Goal: Task Accomplishment & Management: Use online tool/utility

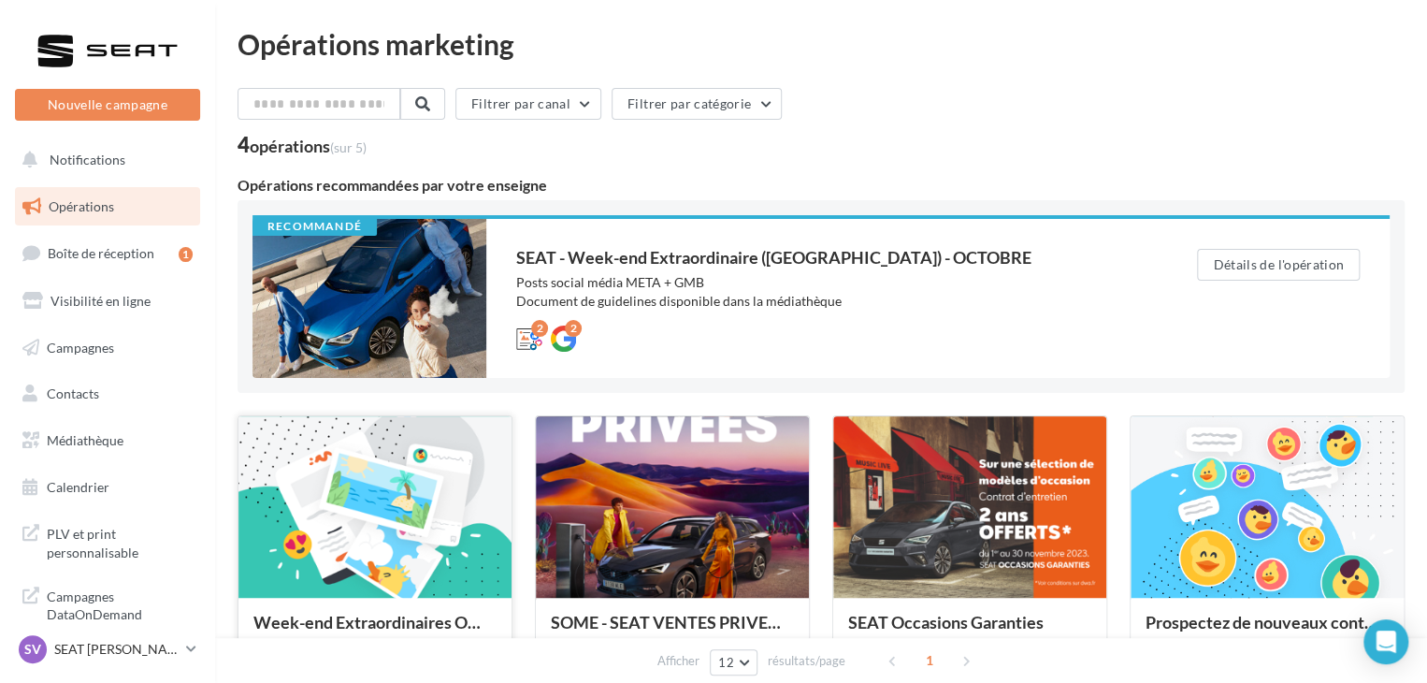
click at [400, 486] on div at bounding box center [374, 507] width 273 height 183
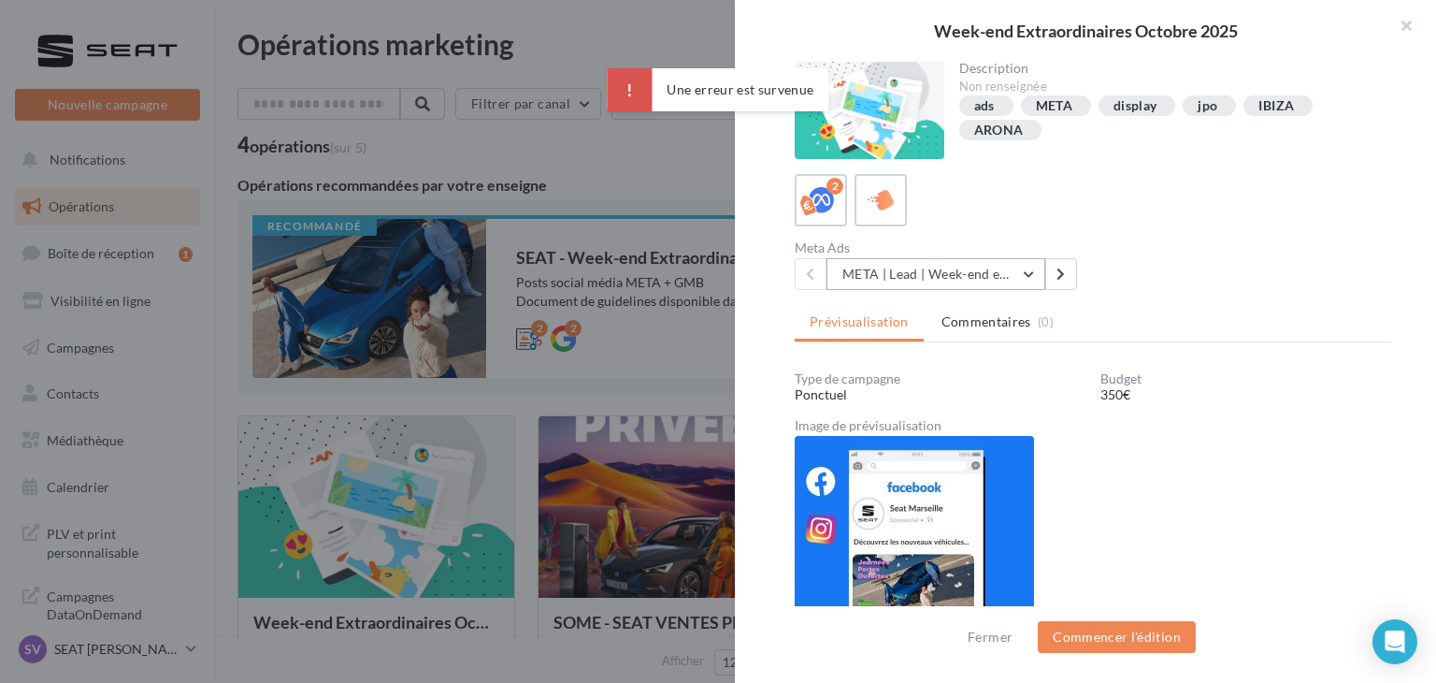
click at [932, 281] on button "META | Lead | Week-end extraordinaires Octobre 2025" at bounding box center [936, 274] width 219 height 32
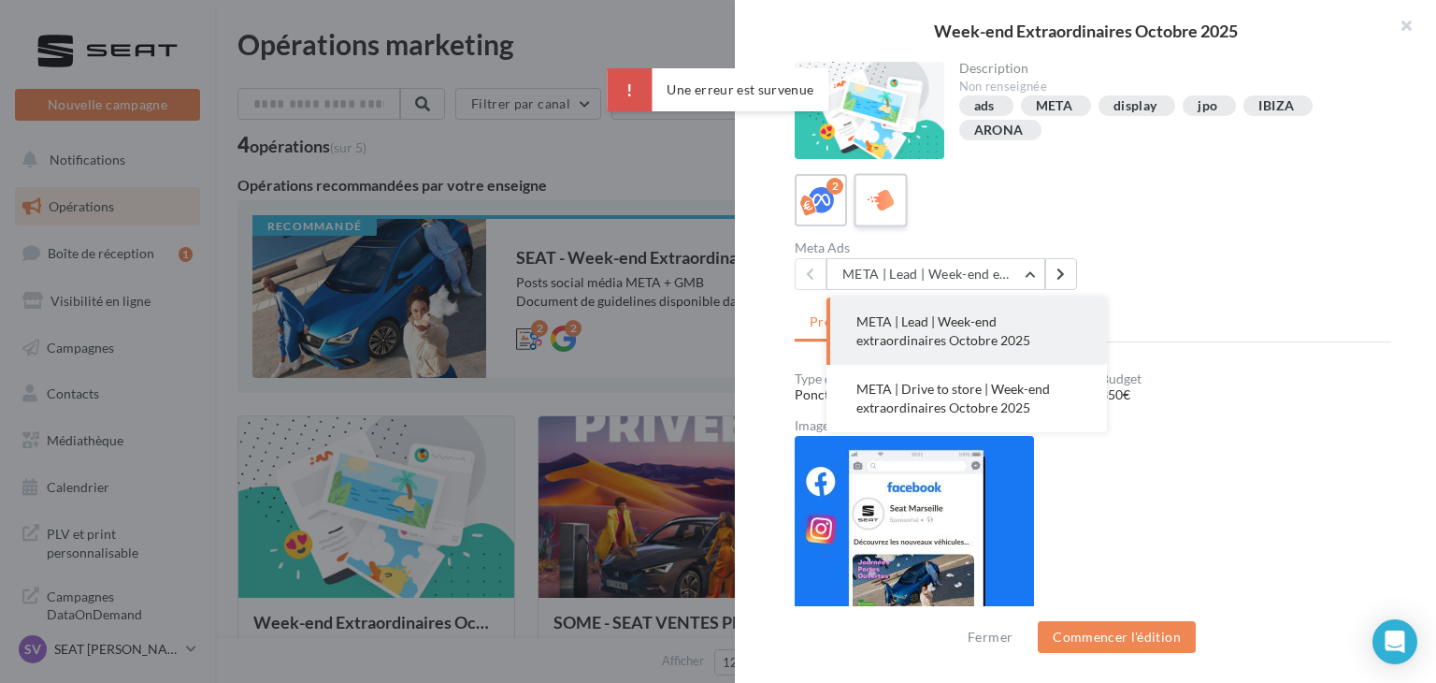
click at [885, 207] on icon at bounding box center [881, 200] width 27 height 27
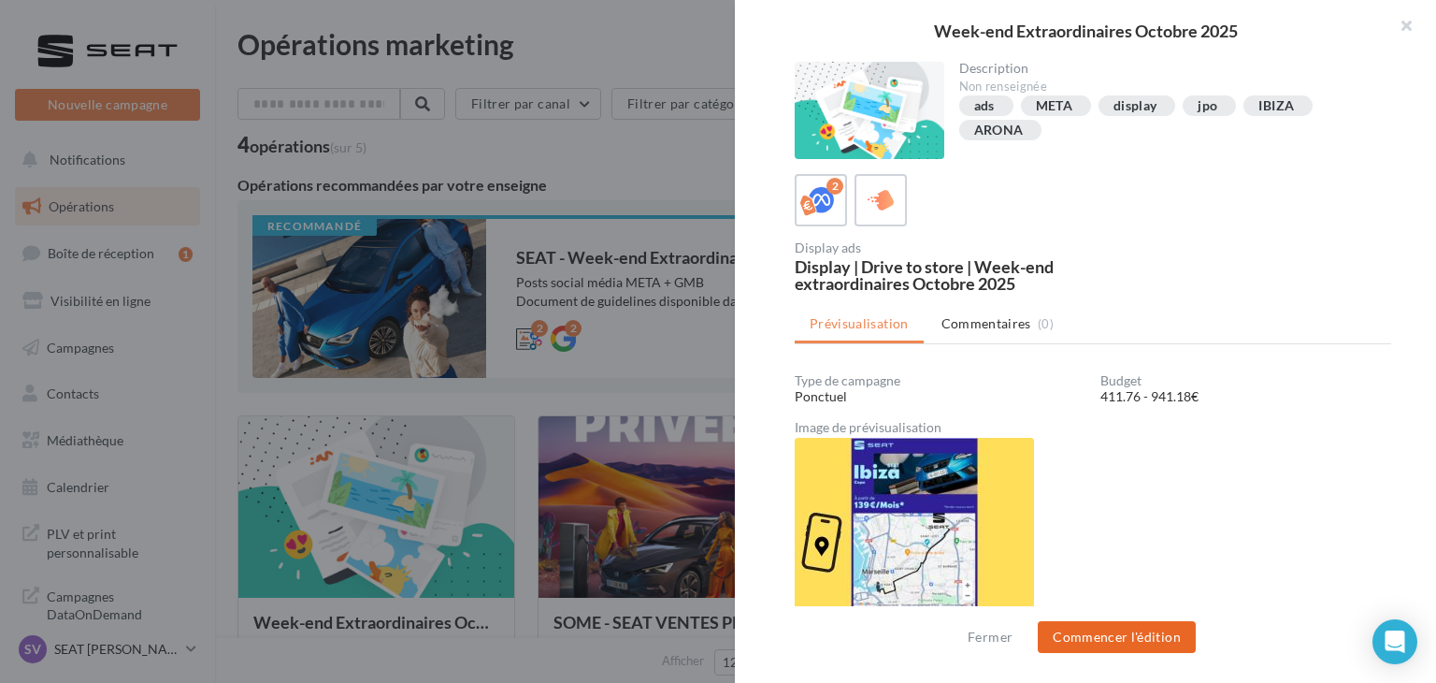
click at [1108, 633] on button "Commencer l'édition" at bounding box center [1117, 637] width 158 height 32
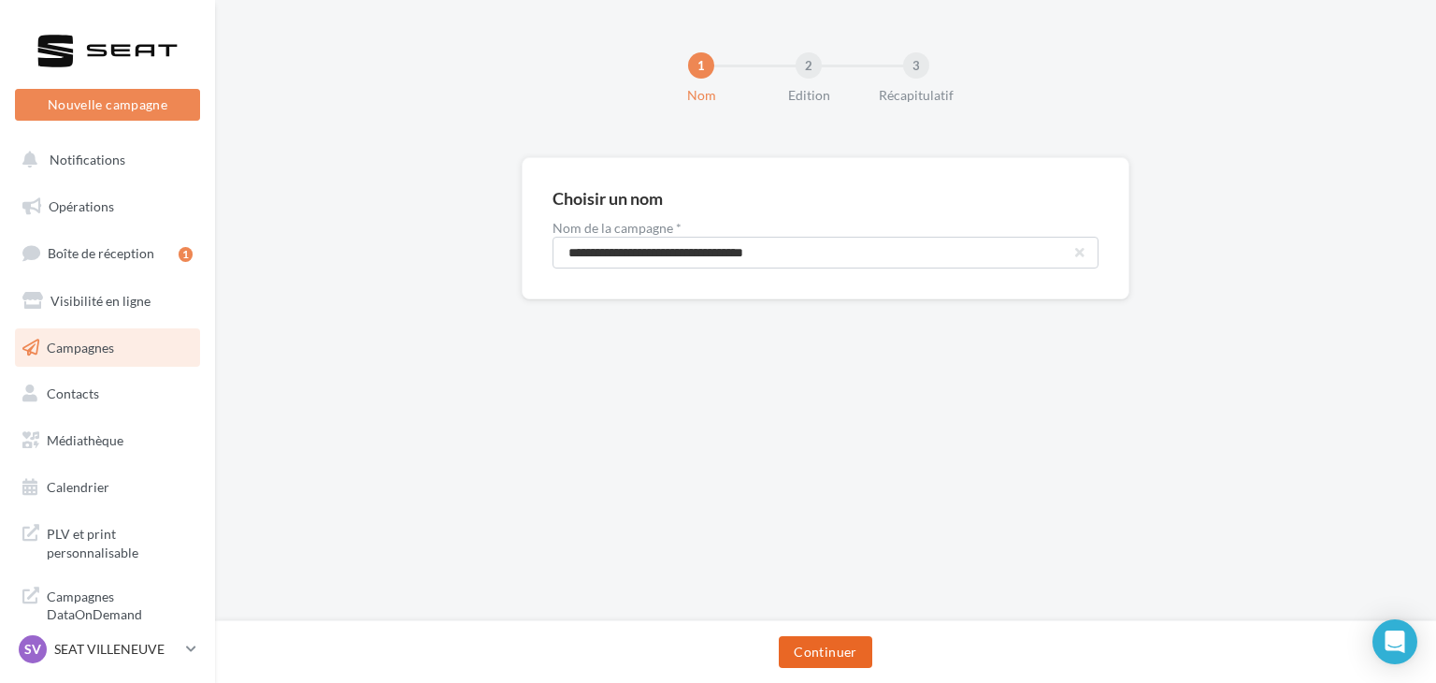
click at [854, 656] on button "Continuer" at bounding box center [825, 652] width 93 height 32
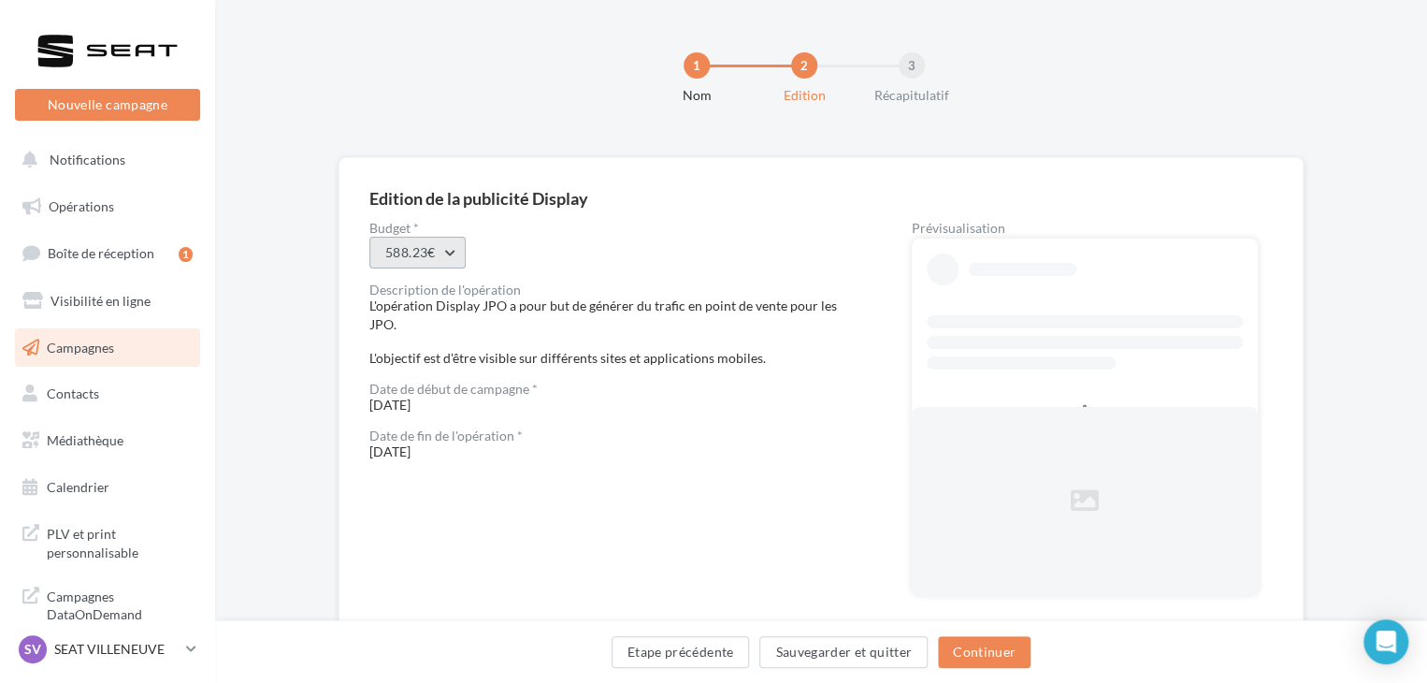
click at [411, 265] on button "588.23€" at bounding box center [417, 253] width 96 height 32
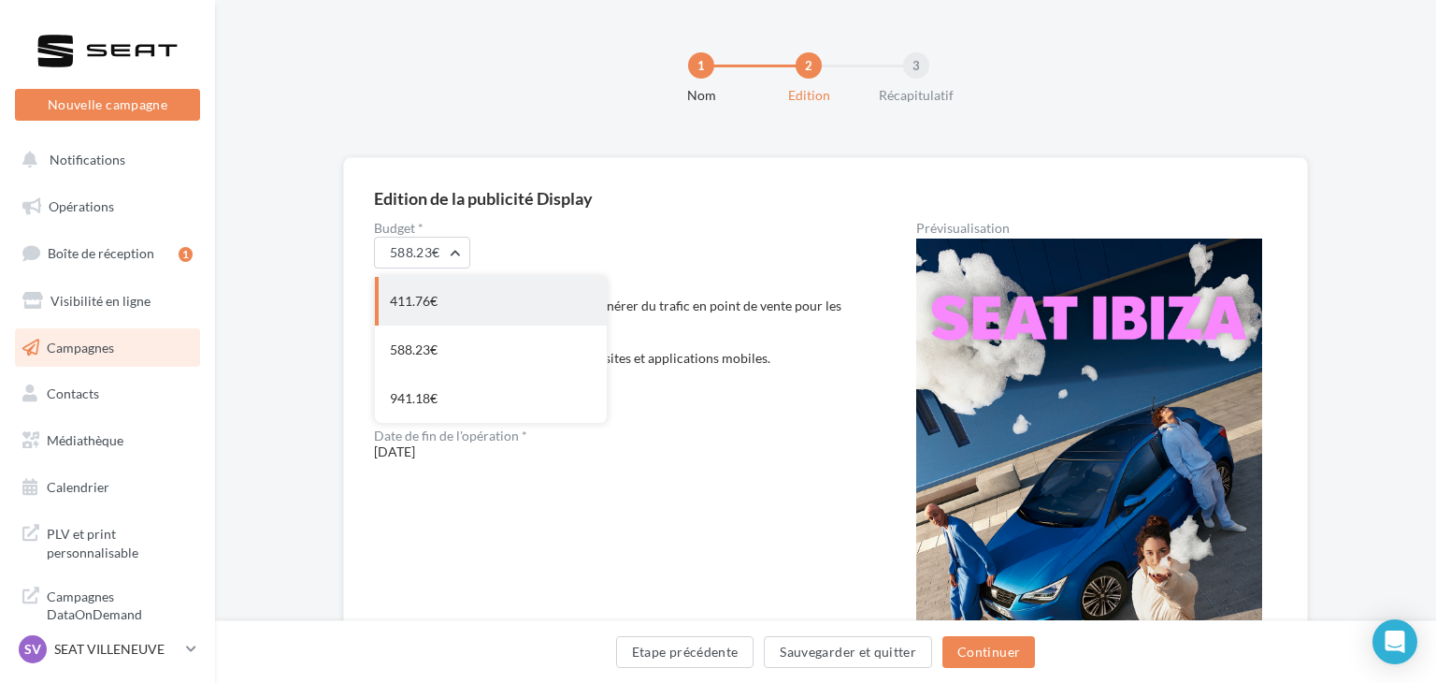
click at [468, 298] on div "411.76€" at bounding box center [491, 301] width 232 height 49
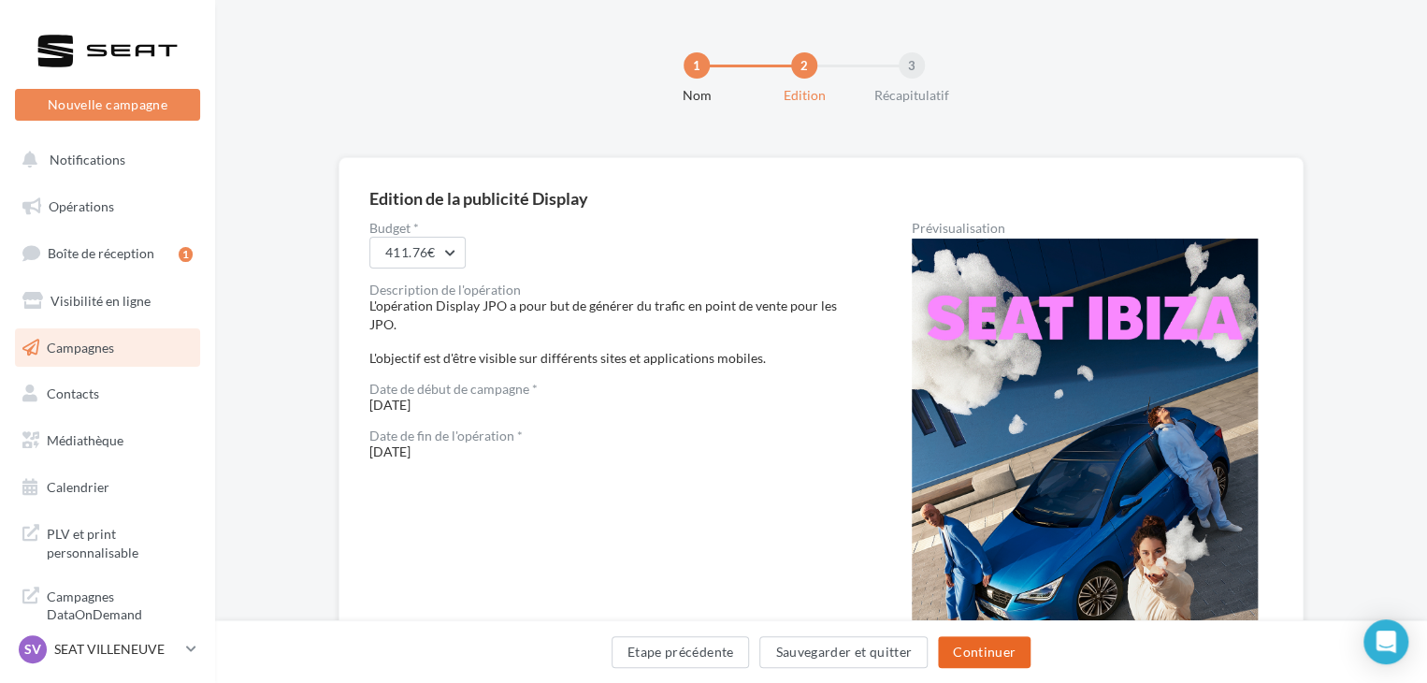
click at [1016, 648] on button "Continuer" at bounding box center [984, 652] width 93 height 32
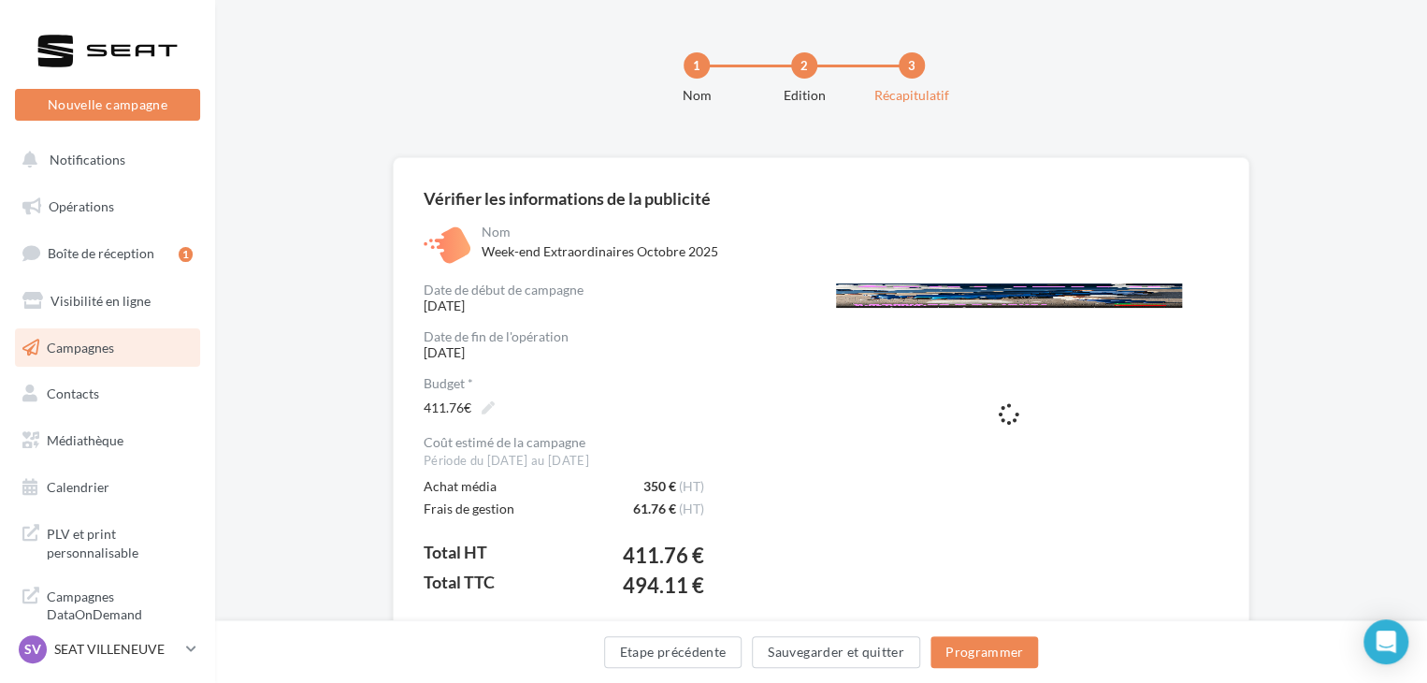
scroll to position [175, 0]
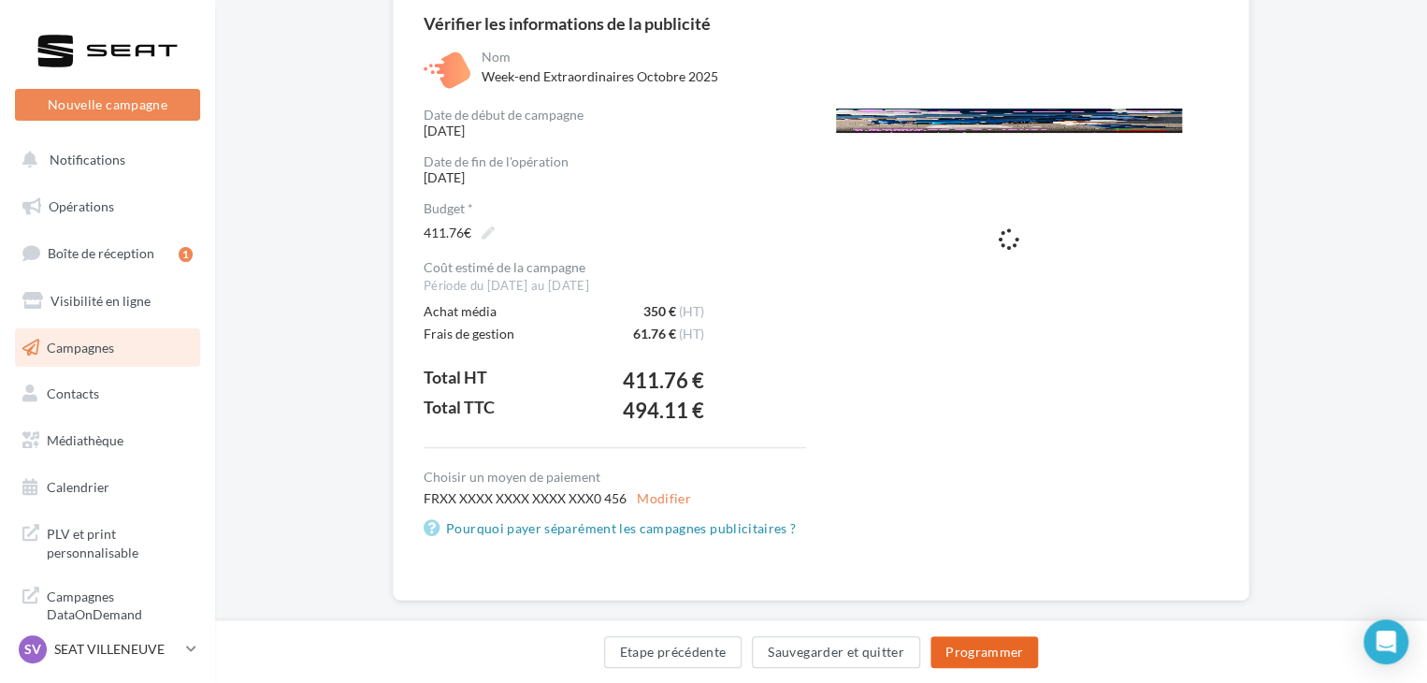
click at [1006, 652] on button "Programmer" at bounding box center [984, 652] width 108 height 32
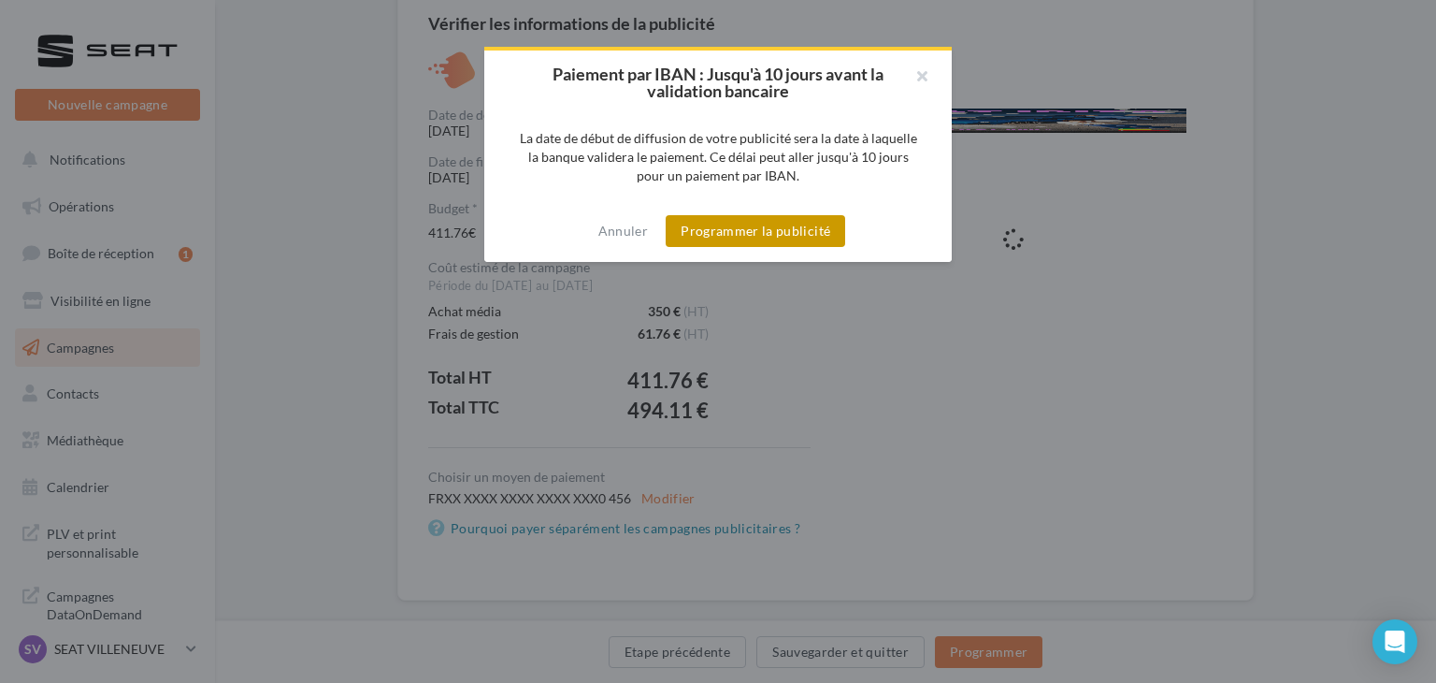
click at [788, 234] on button "Programmer la publicité" at bounding box center [756, 231] width 180 height 32
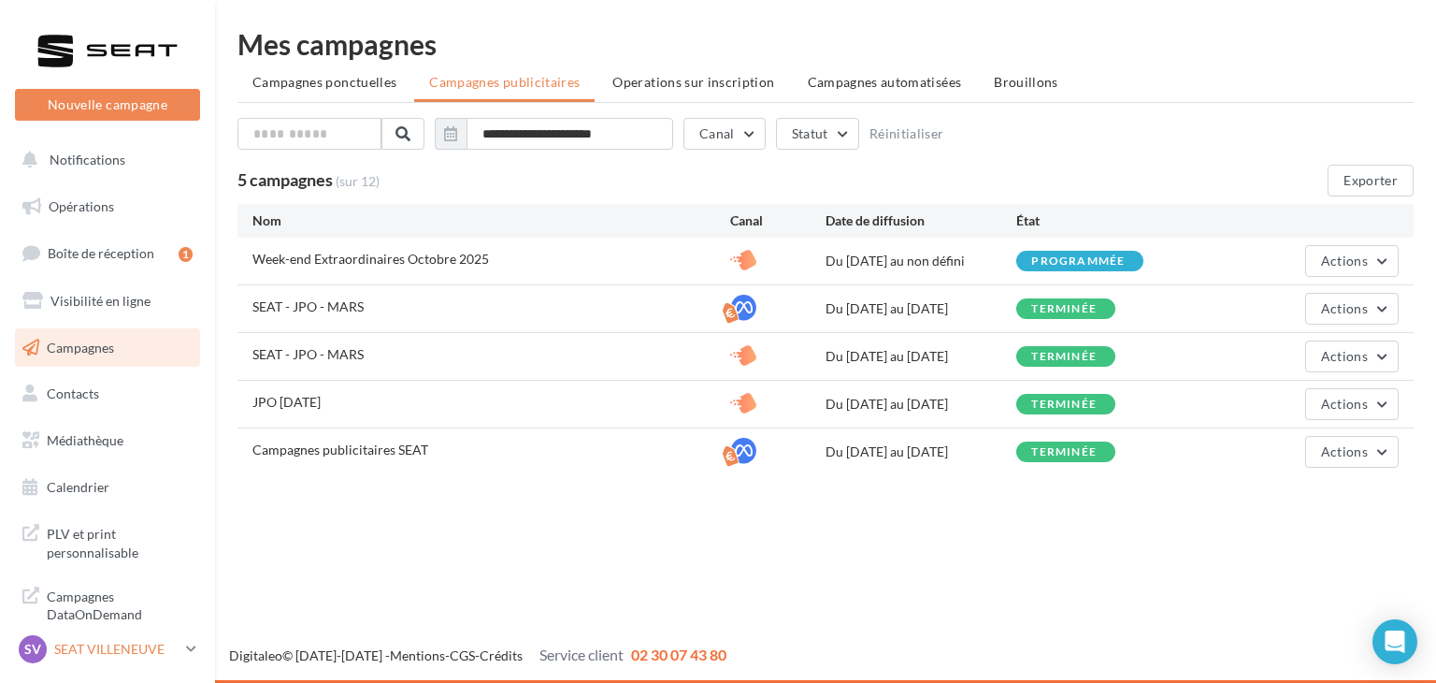
click at [158, 648] on p "SEAT [PERSON_NAME]" at bounding box center [116, 649] width 124 height 19
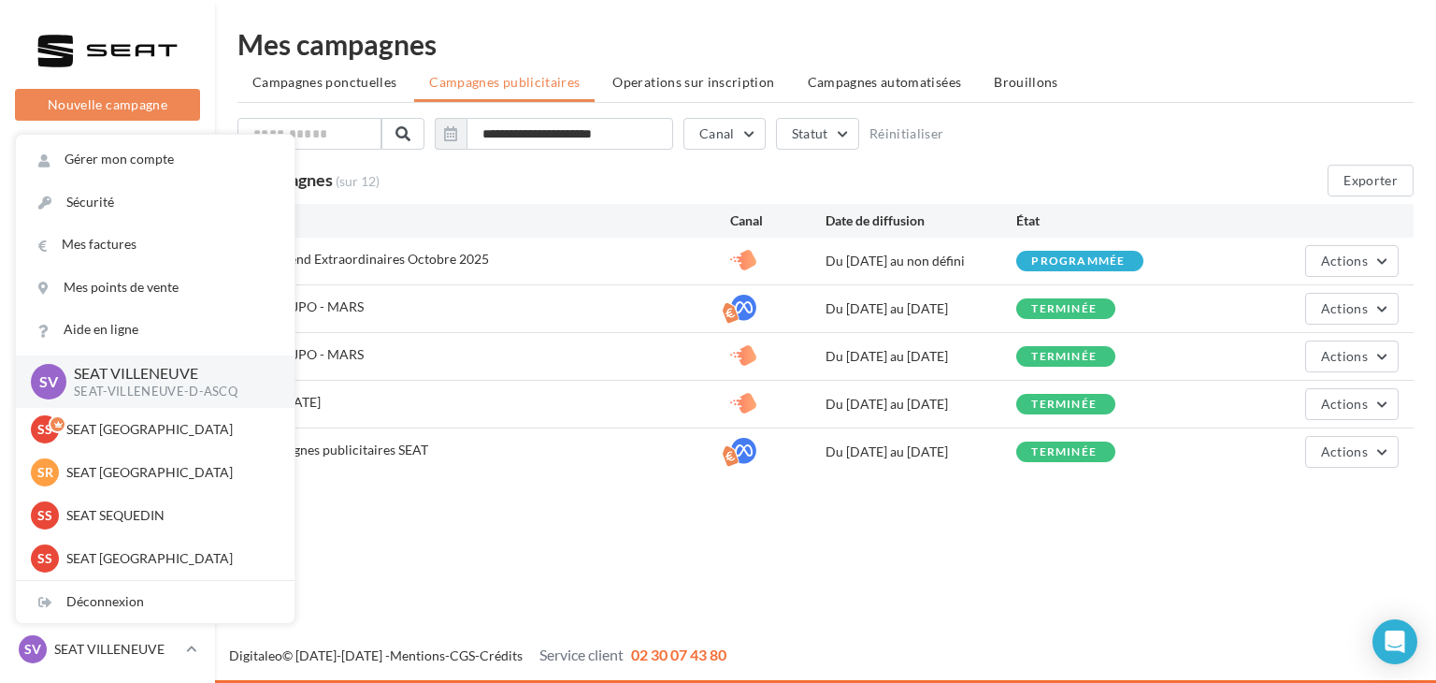
click at [395, 540] on div "Nouvelle campagne Nouvelle campagne Notifications Opérations Boîte de réception…" at bounding box center [718, 341] width 1436 height 683
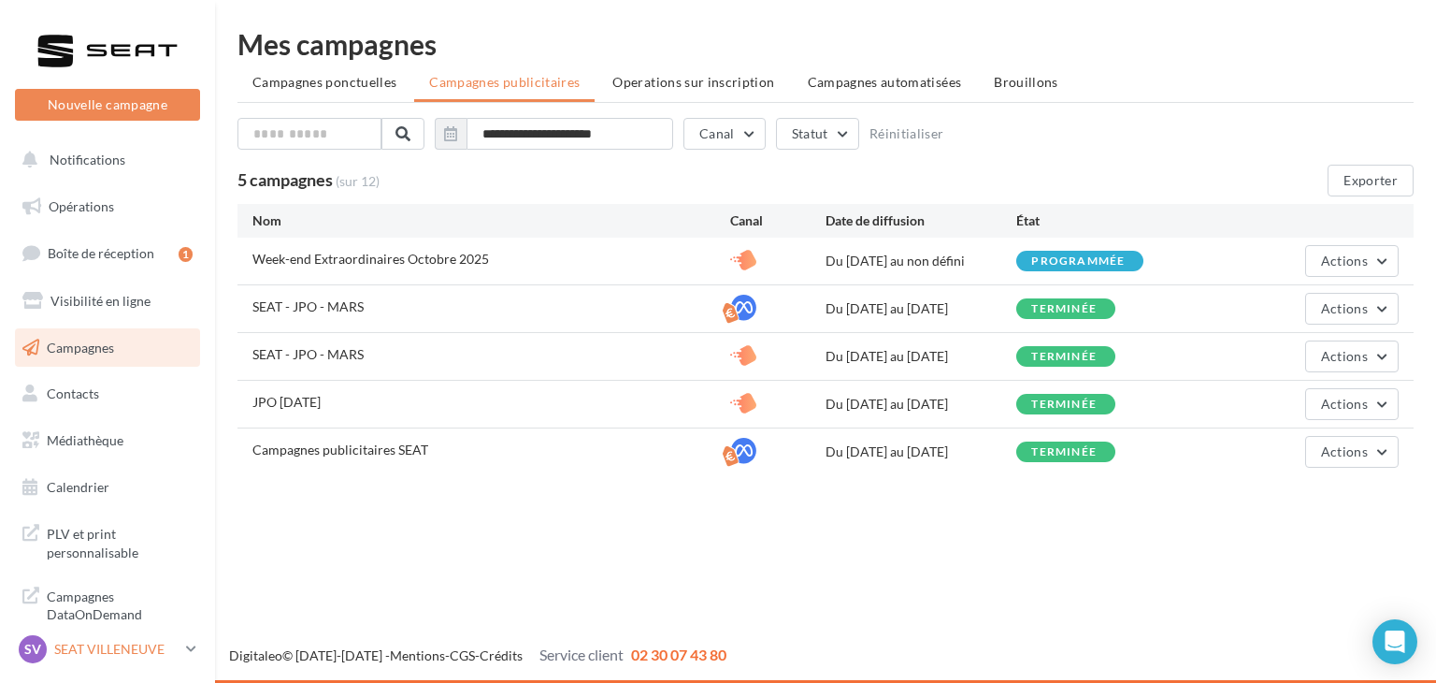
click at [176, 648] on p "SEAT VILLENEUVE" at bounding box center [116, 649] width 124 height 19
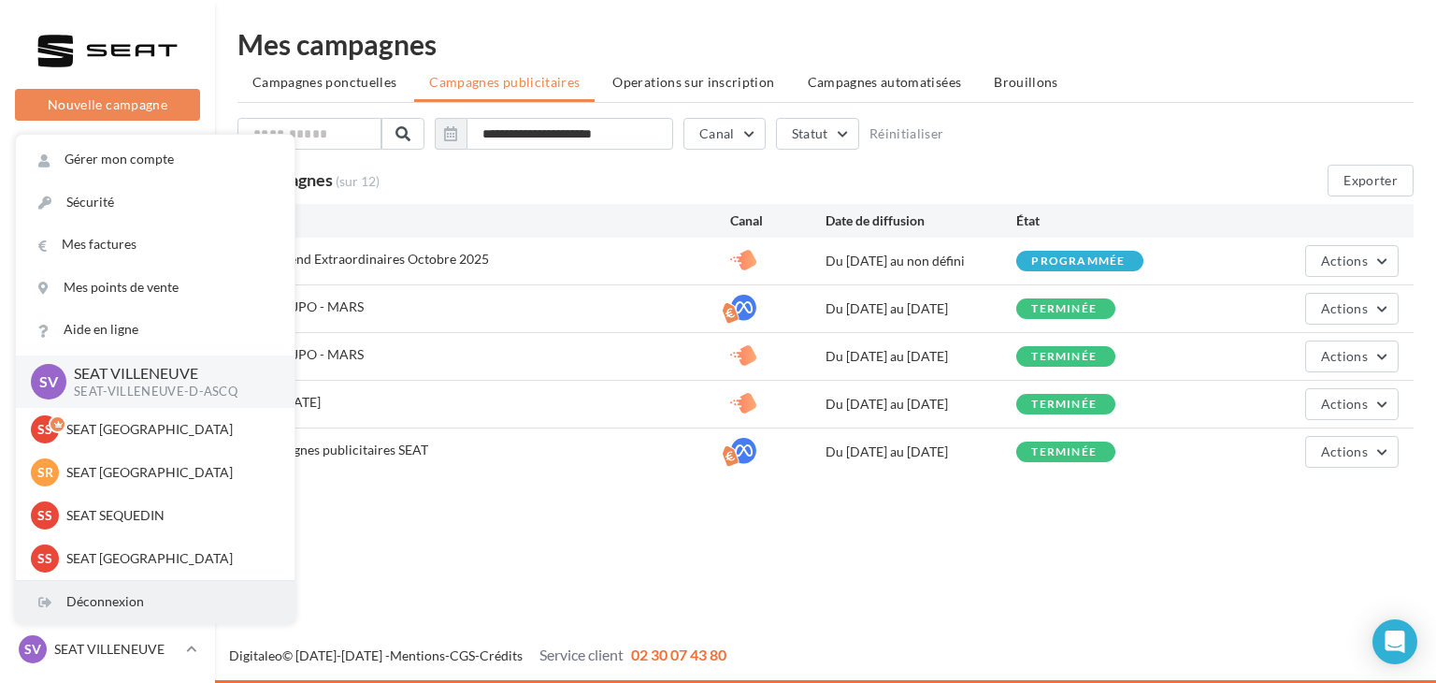
click at [132, 591] on div "Déconnexion" at bounding box center [155, 602] width 279 height 42
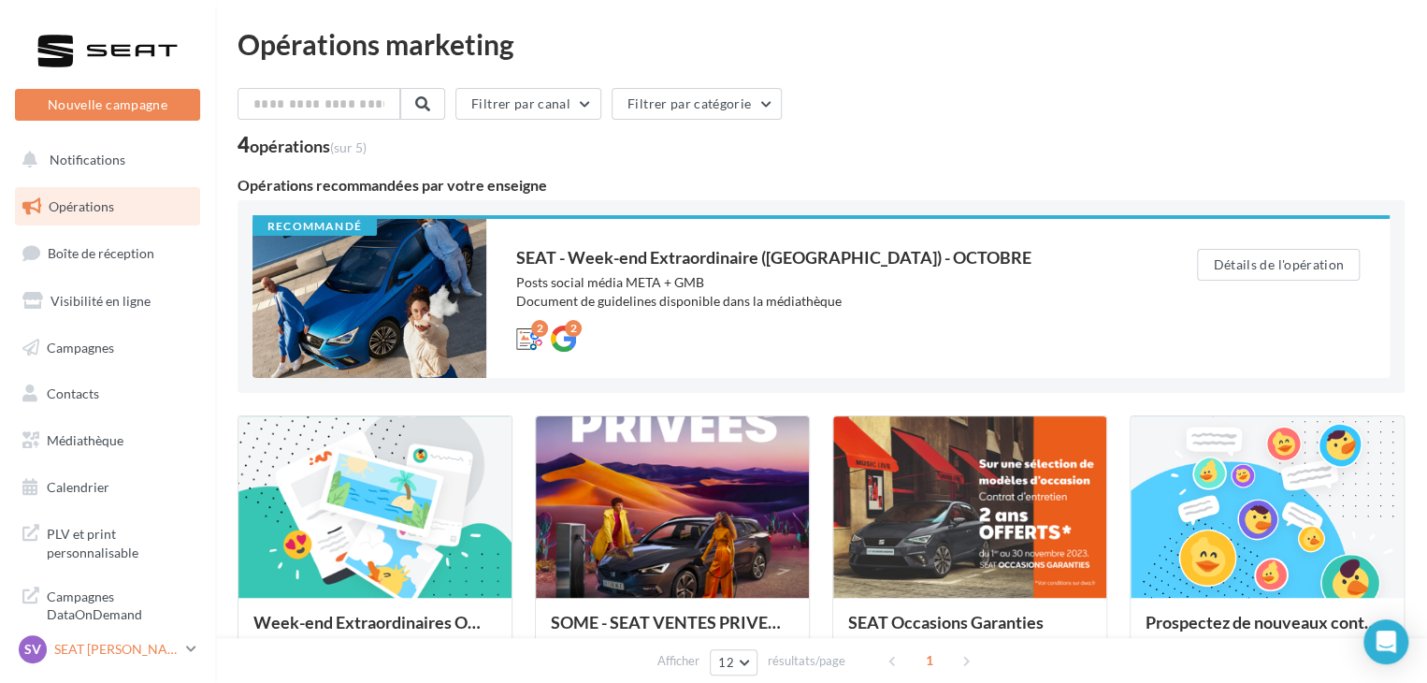
click at [183, 640] on link "SV SEAT VILLENEUVE SEAT-VILLENEUVE-D-ASCQ" at bounding box center [107, 649] width 185 height 36
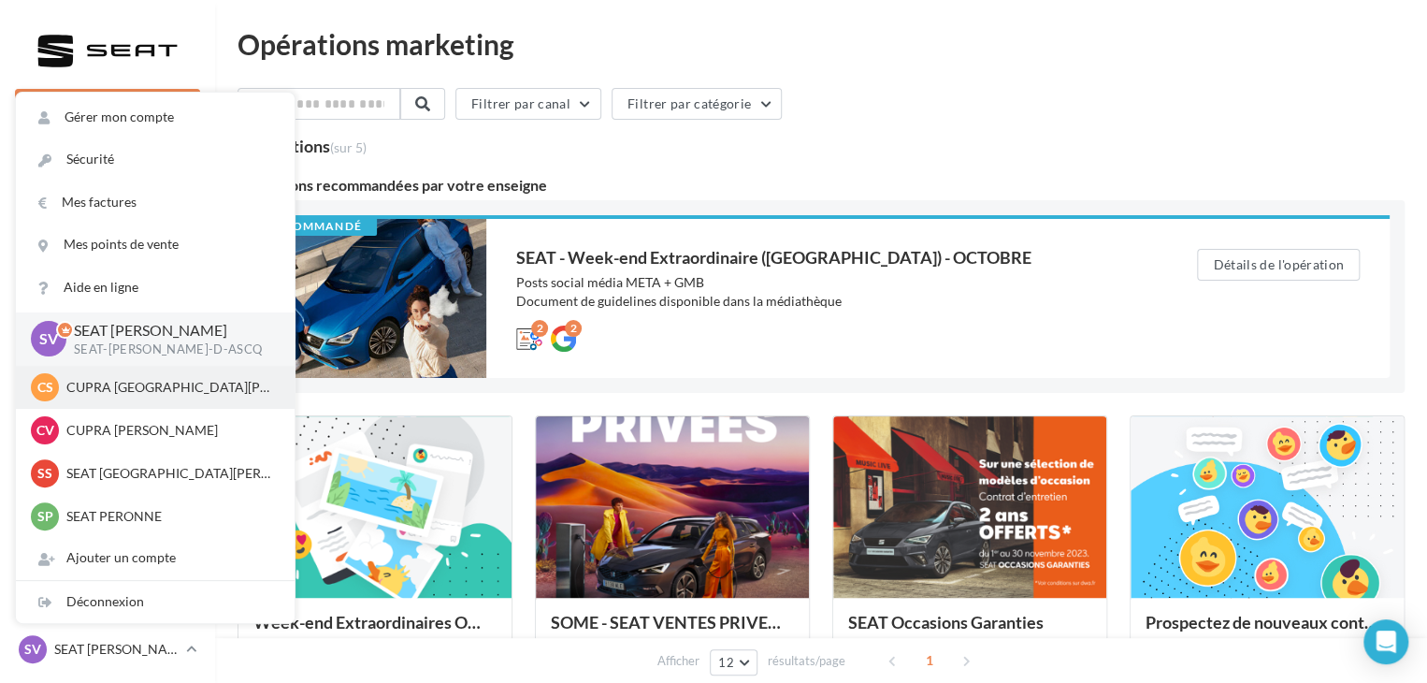
click at [168, 387] on p "CUPRA ST QUENTIN" at bounding box center [169, 387] width 206 height 19
